Goal: Transaction & Acquisition: Download file/media

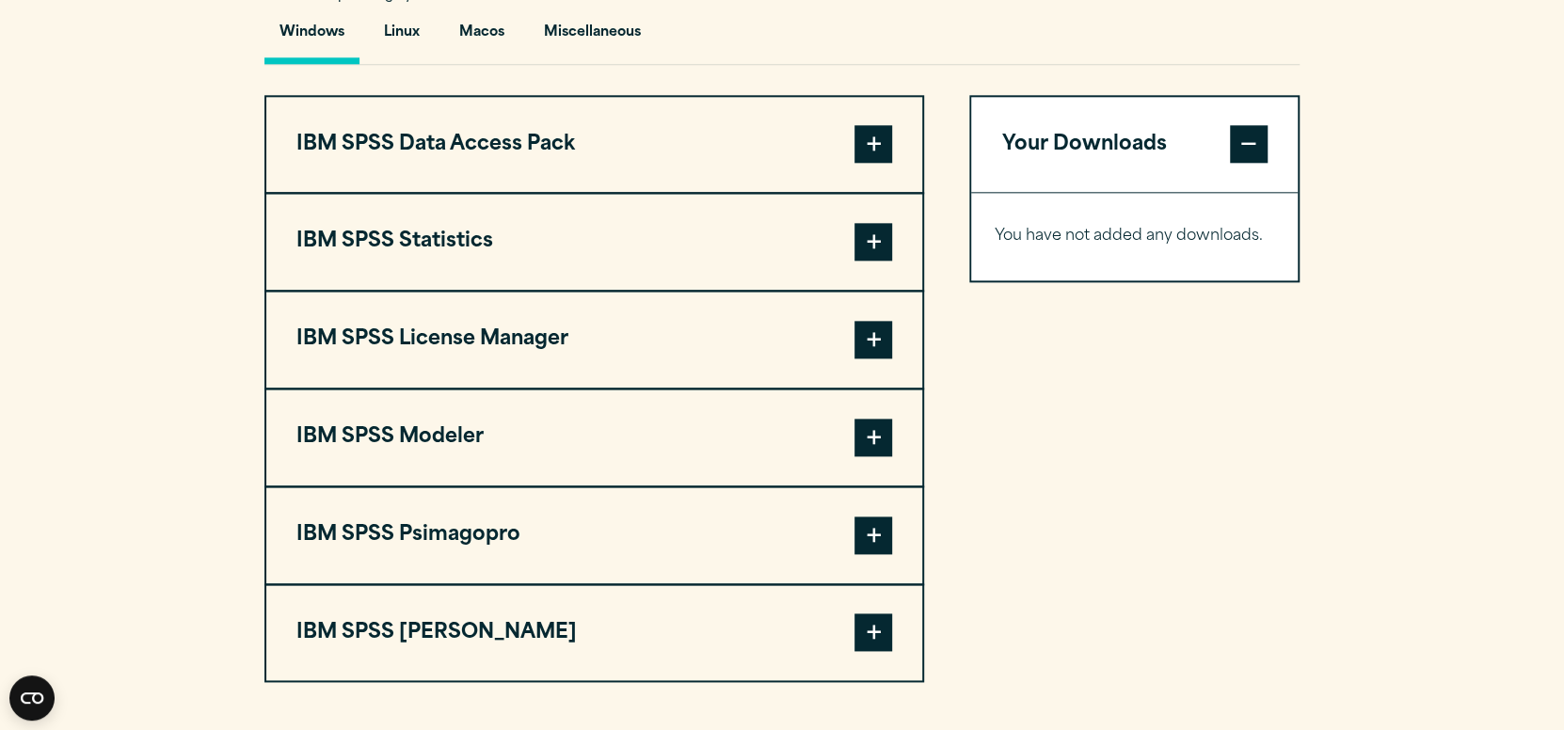
scroll to position [1412, 0]
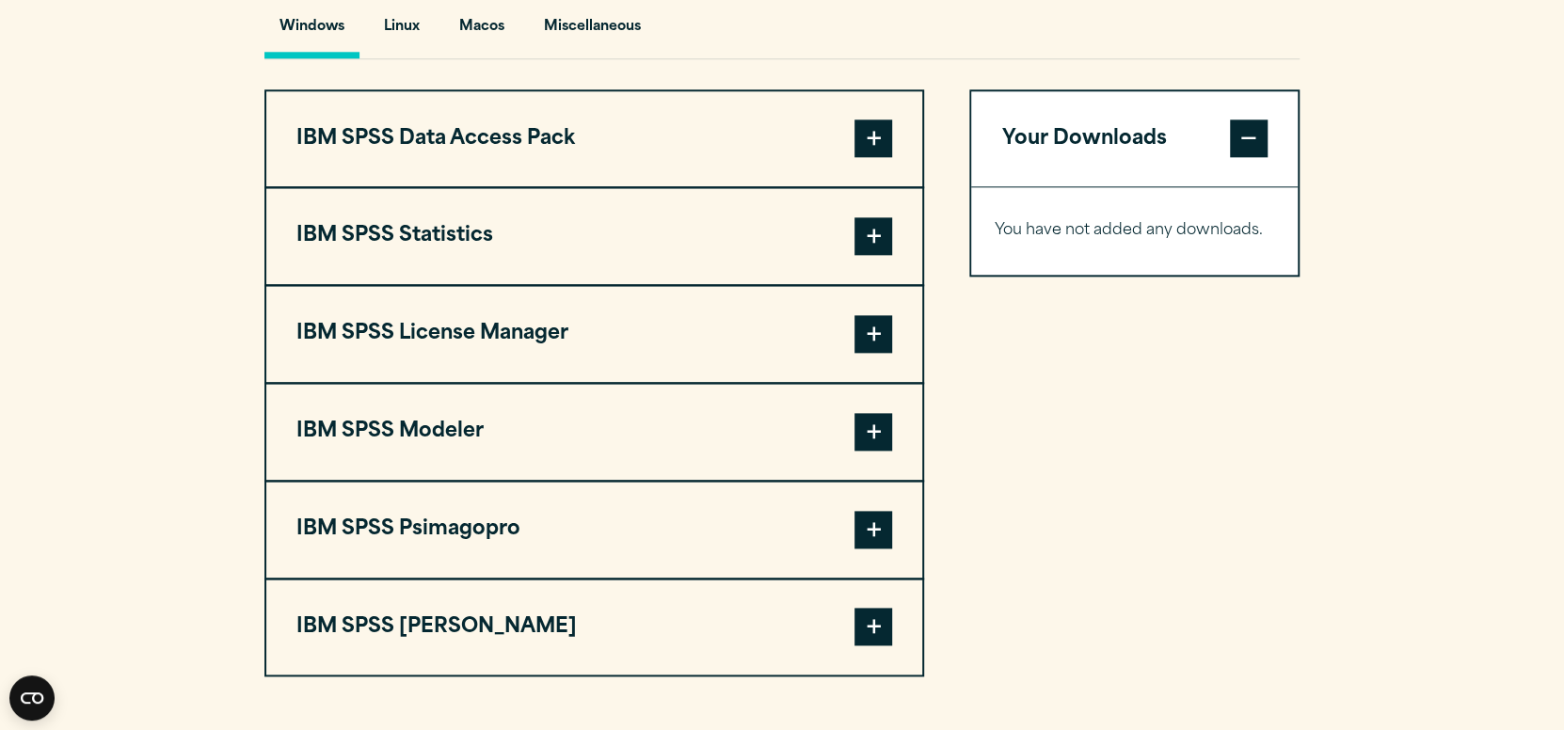
click at [895, 283] on button "IBM SPSS Statistics" at bounding box center [594, 236] width 656 height 96
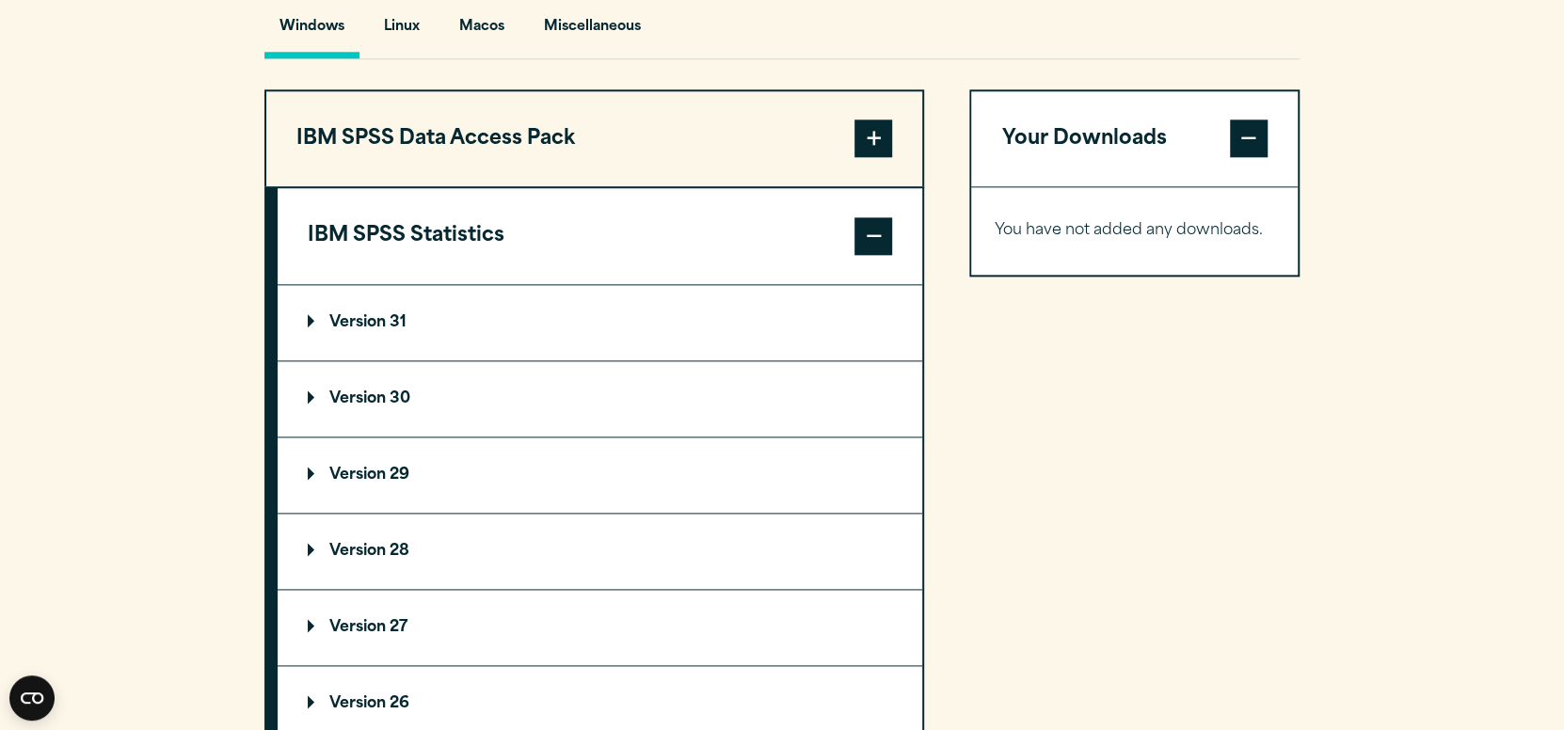
click at [313, 351] on summary "Version 31" at bounding box center [600, 322] width 645 height 75
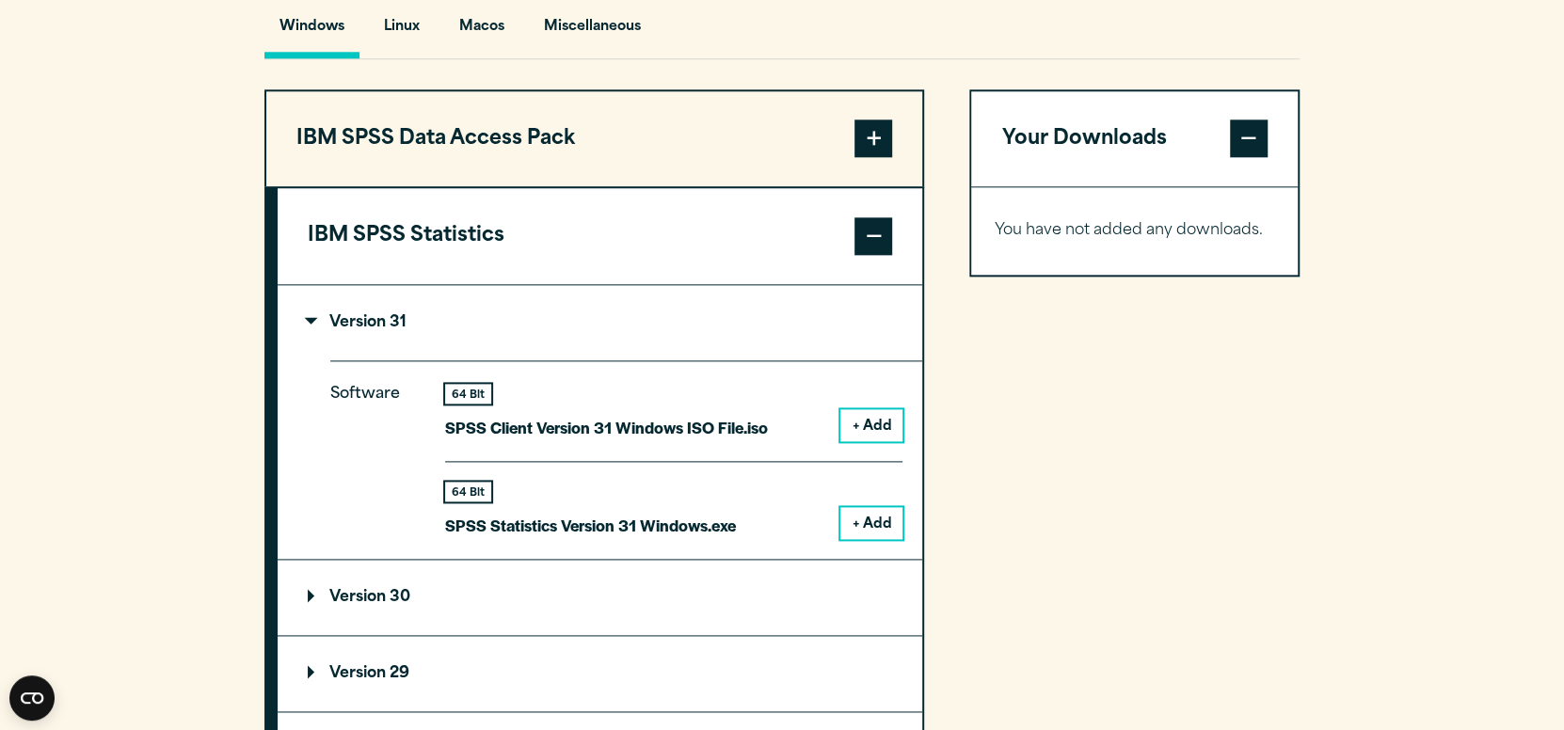
click at [875, 441] on button "+ Add" at bounding box center [872, 425] width 62 height 32
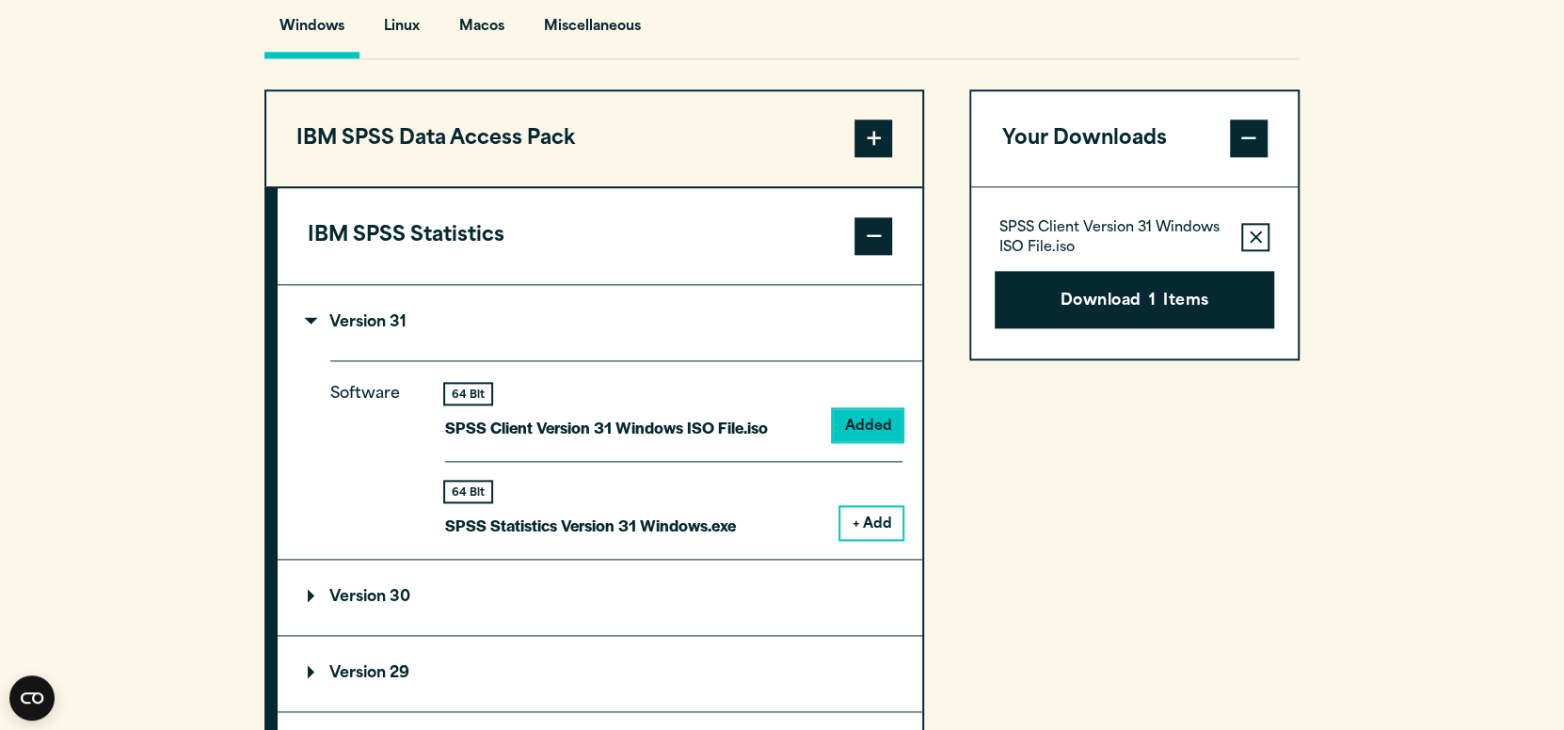
click at [865, 539] on button "+ Add" at bounding box center [872, 523] width 62 height 32
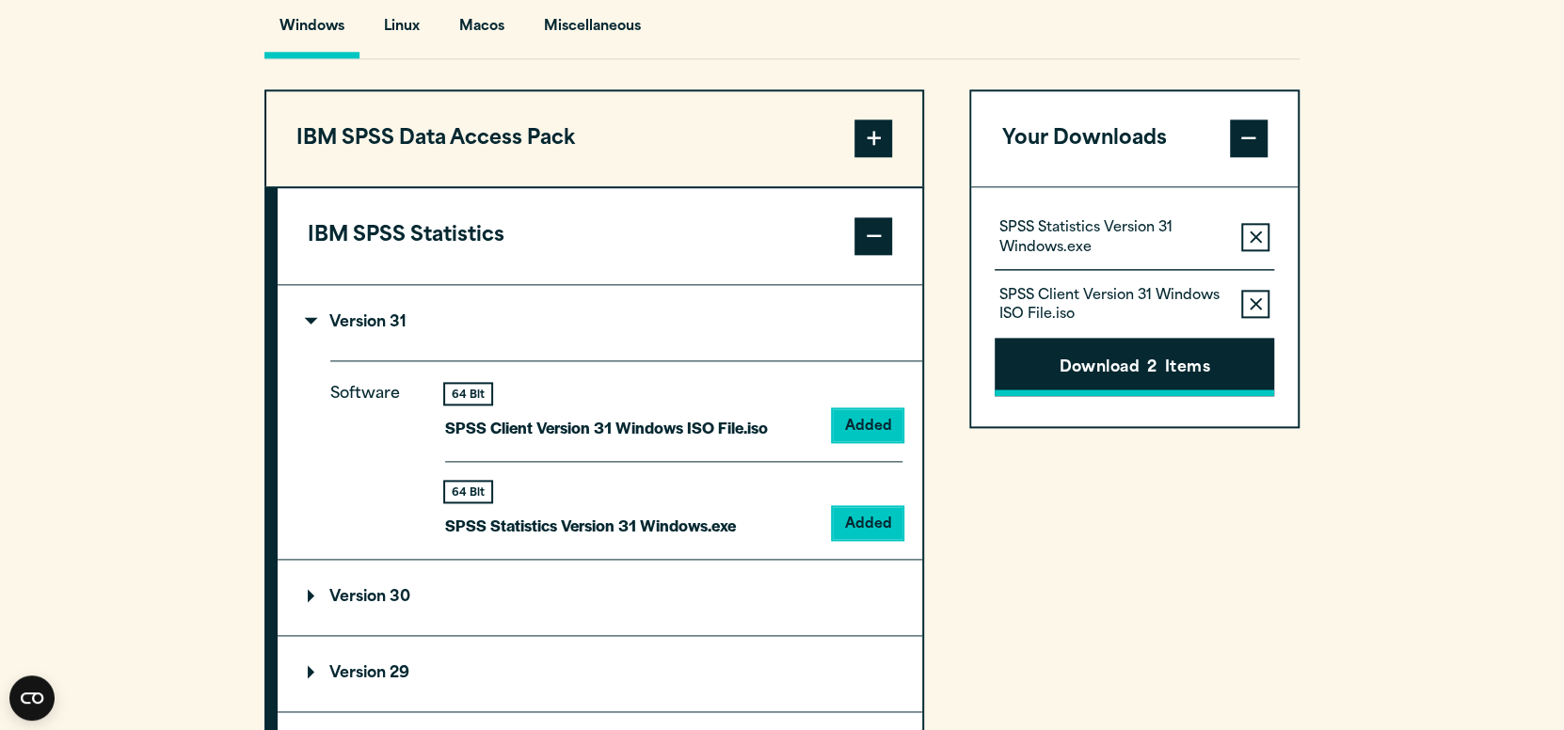
click at [1135, 396] on button "Download 2 Items" at bounding box center [1135, 367] width 280 height 58
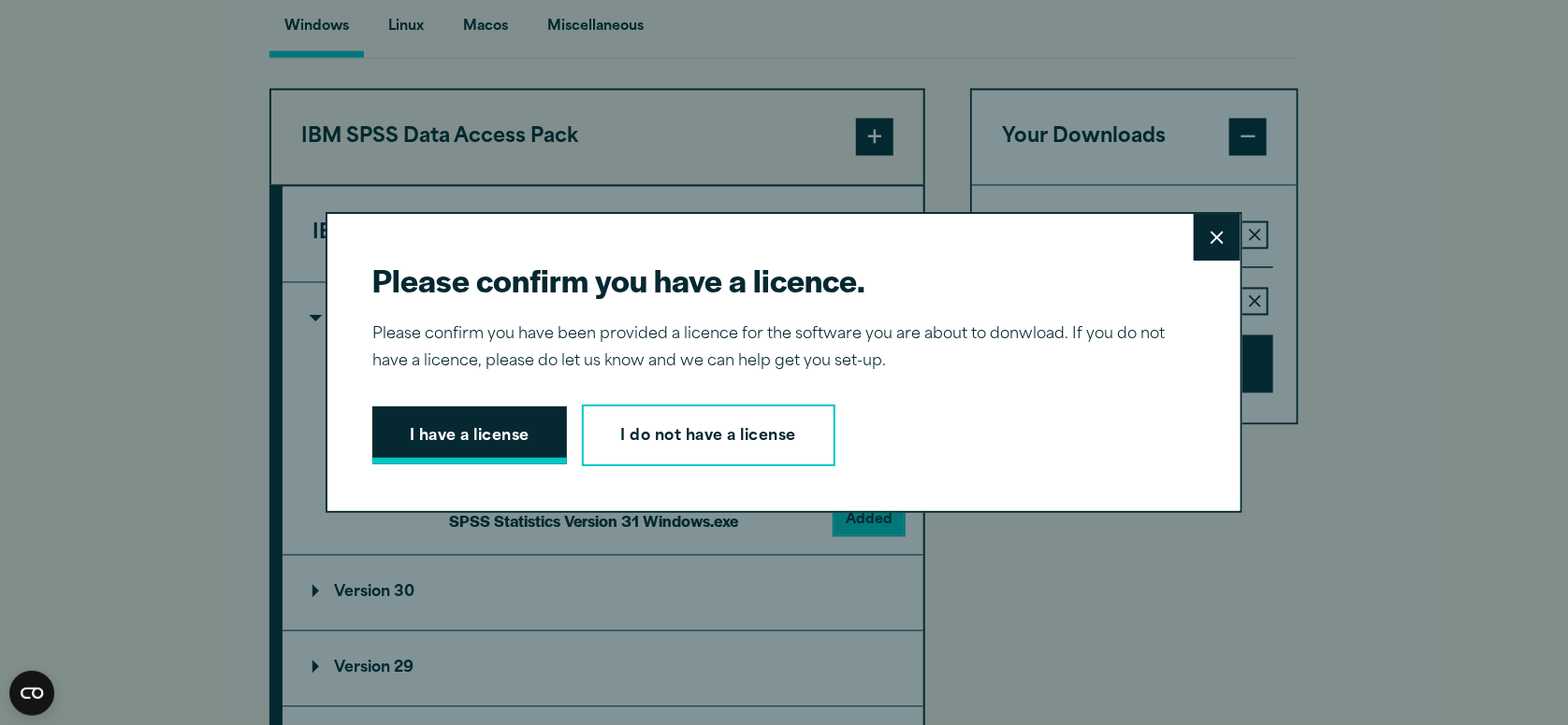
click at [439, 438] on button "I have a license" at bounding box center [470, 435] width 195 height 58
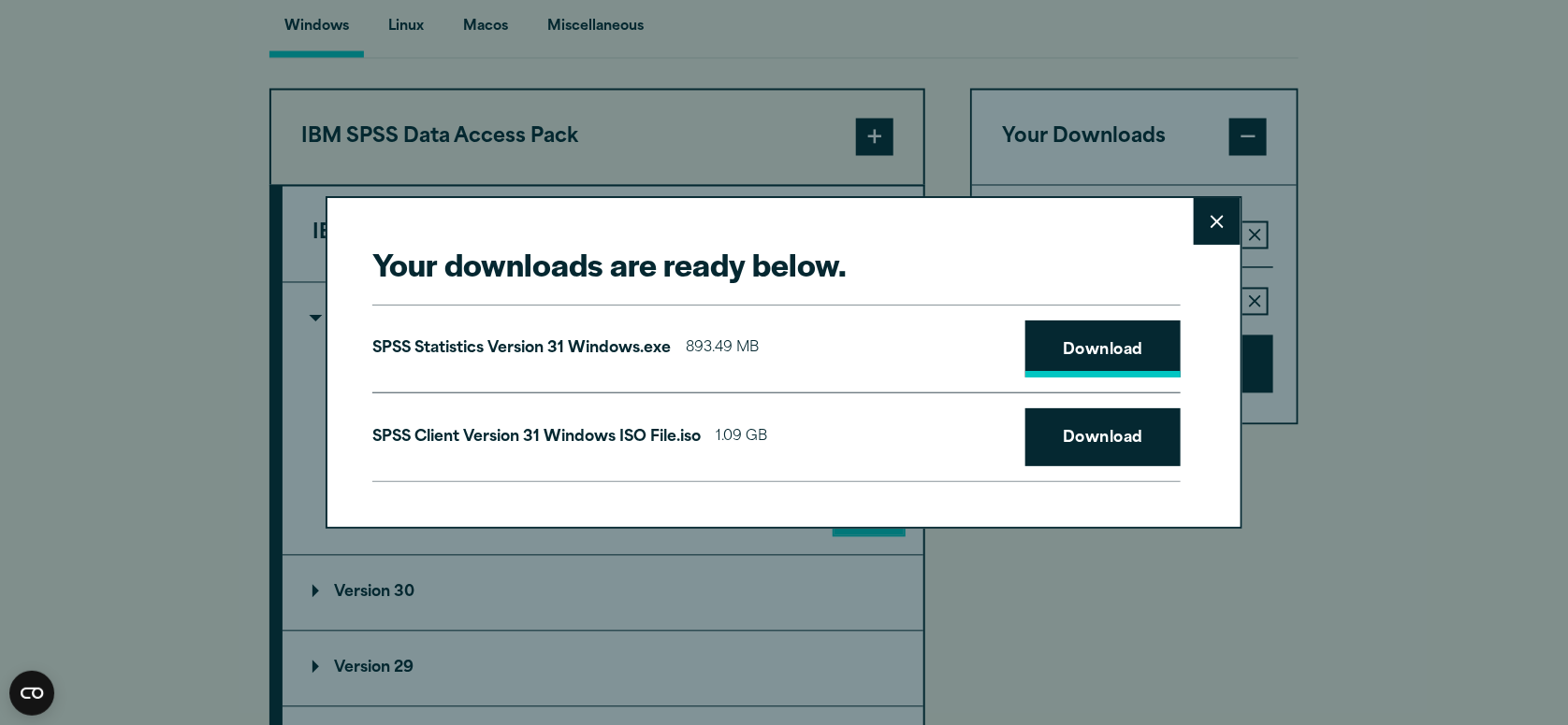
click at [1155, 348] on link "Download" at bounding box center [1103, 350] width 155 height 58
click at [1149, 416] on link "Download" at bounding box center [1103, 437] width 155 height 58
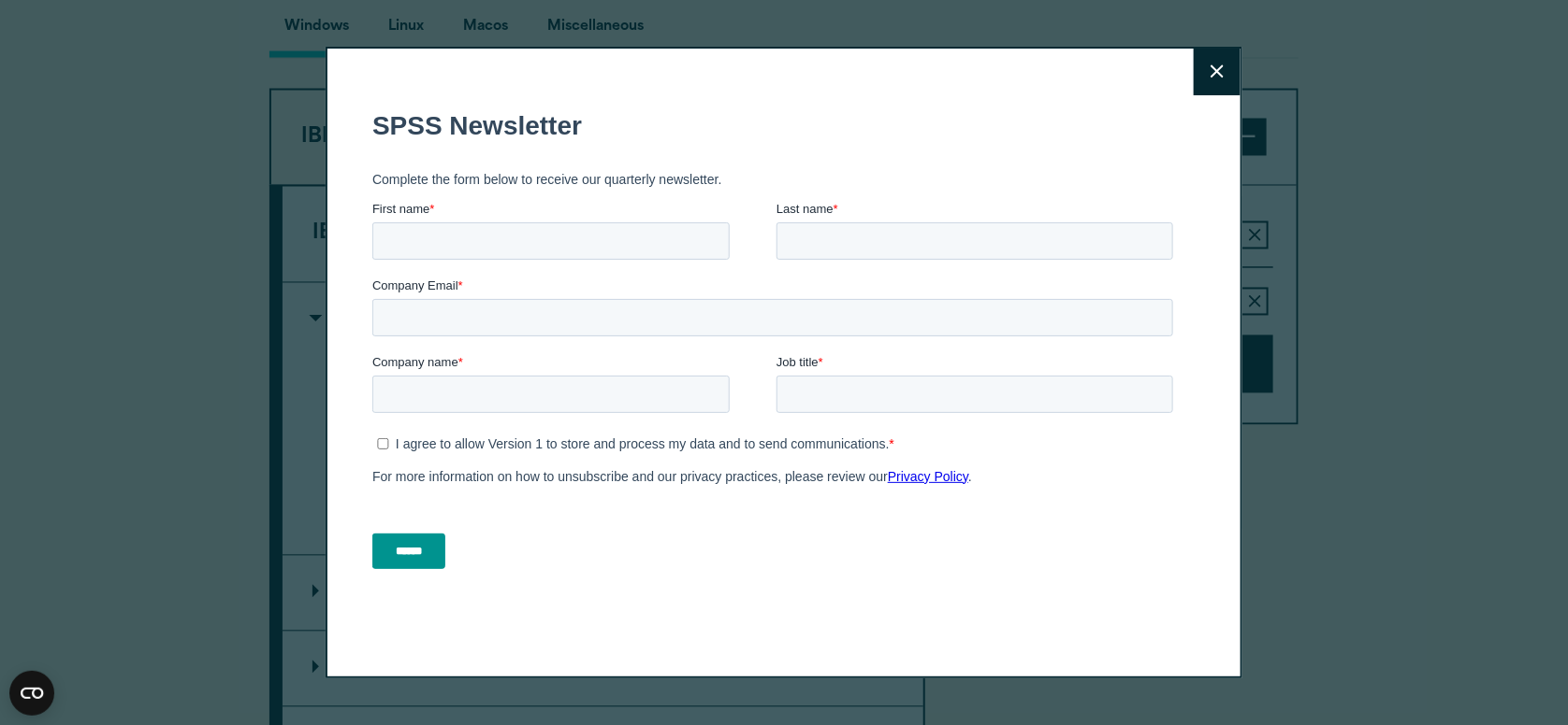
click at [391, 441] on label "I agree to allow Version 1 to store and process my data and to send communicati…" at bounding box center [773, 443] width 796 height 17
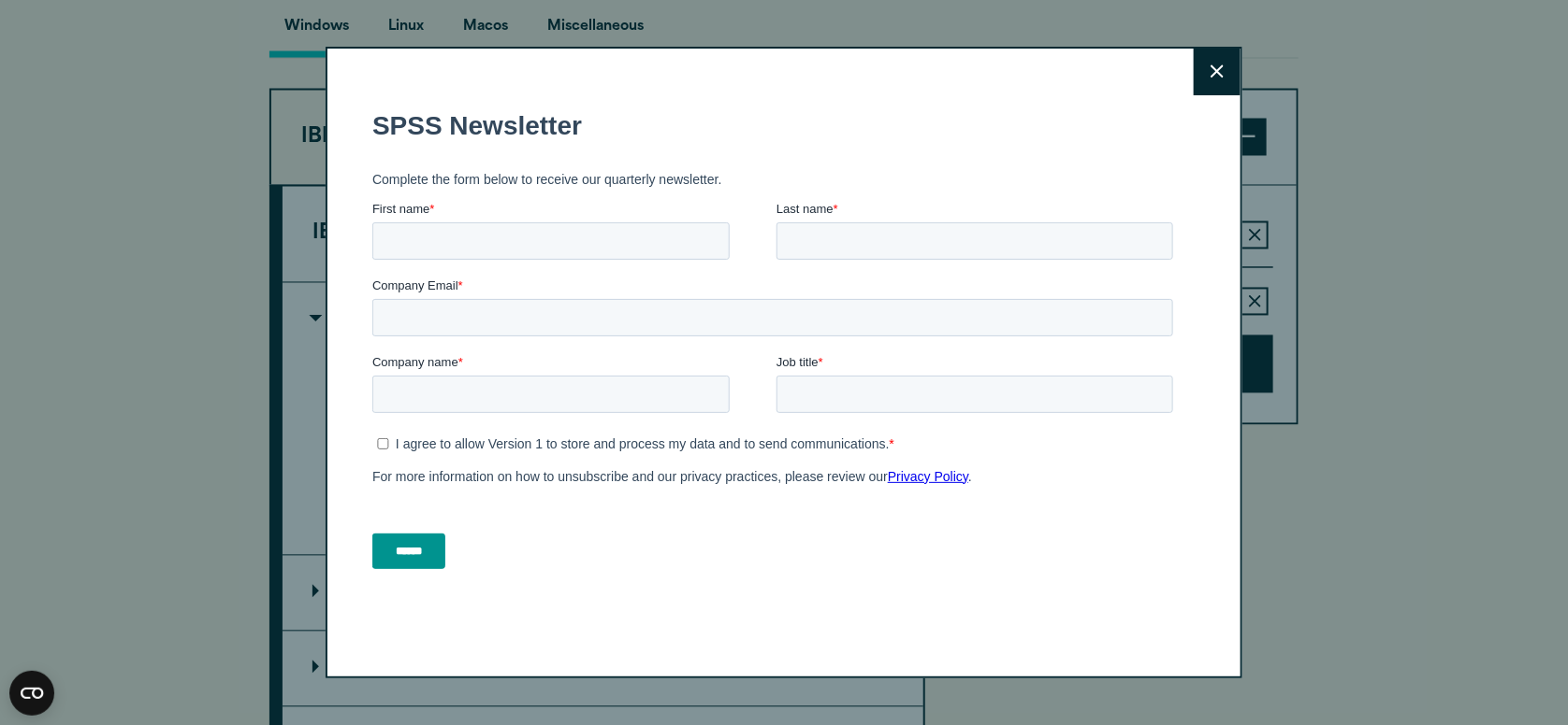
click at [1206, 64] on button "Close" at bounding box center [1216, 72] width 47 height 47
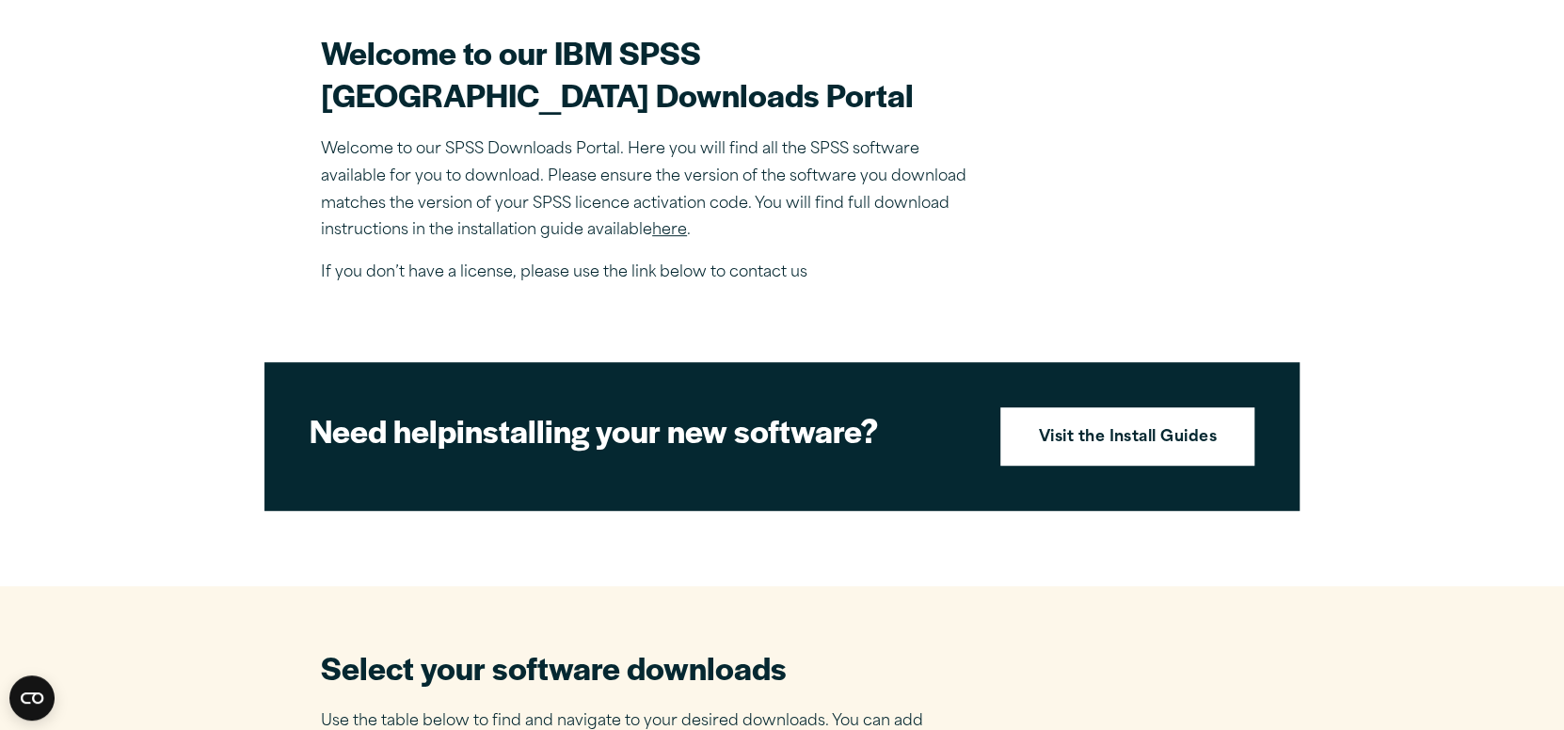
scroll to position [1130, 0]
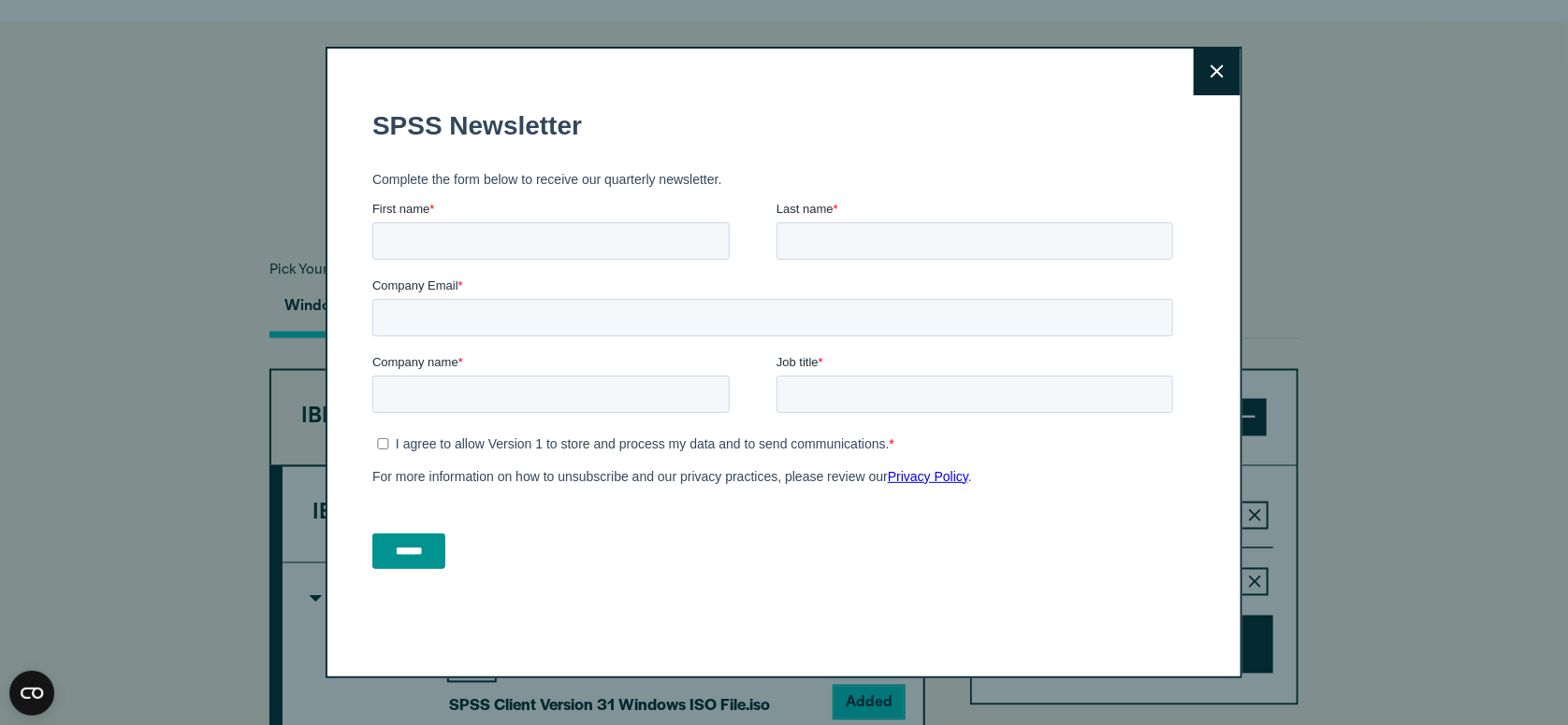
click at [1217, 68] on button "Close" at bounding box center [1216, 72] width 47 height 47
